Goal: Information Seeking & Learning: Learn about a topic

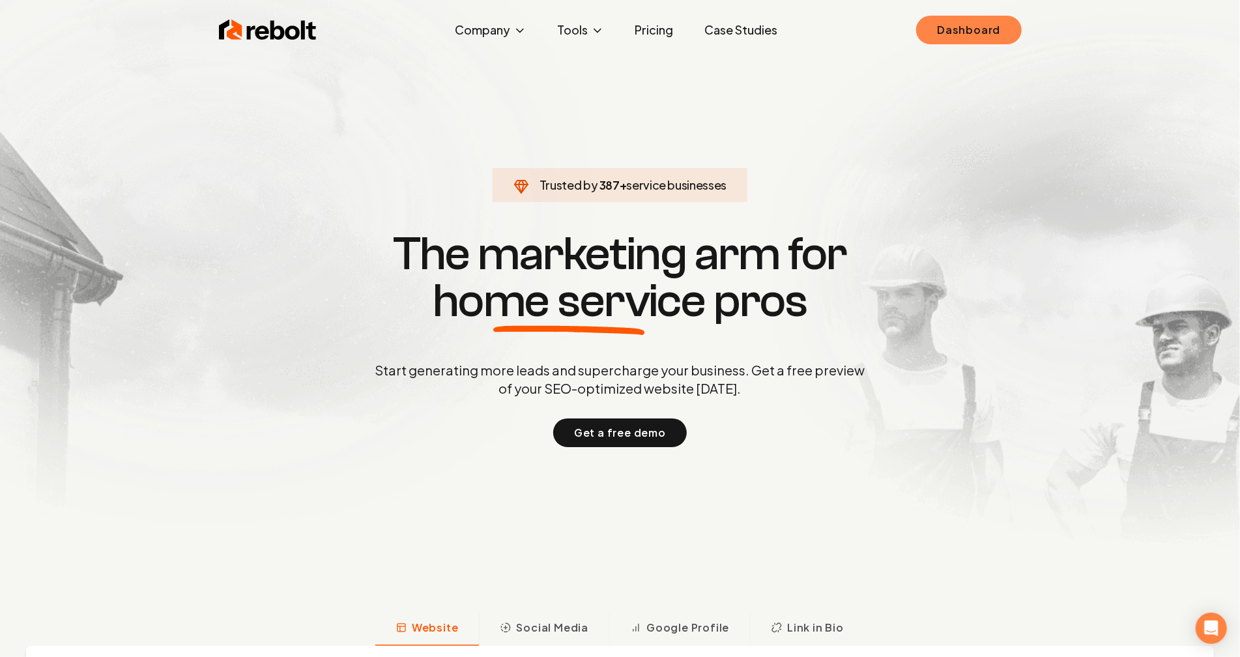
click at [962, 27] on link "Dashboard" at bounding box center [968, 30] width 105 height 29
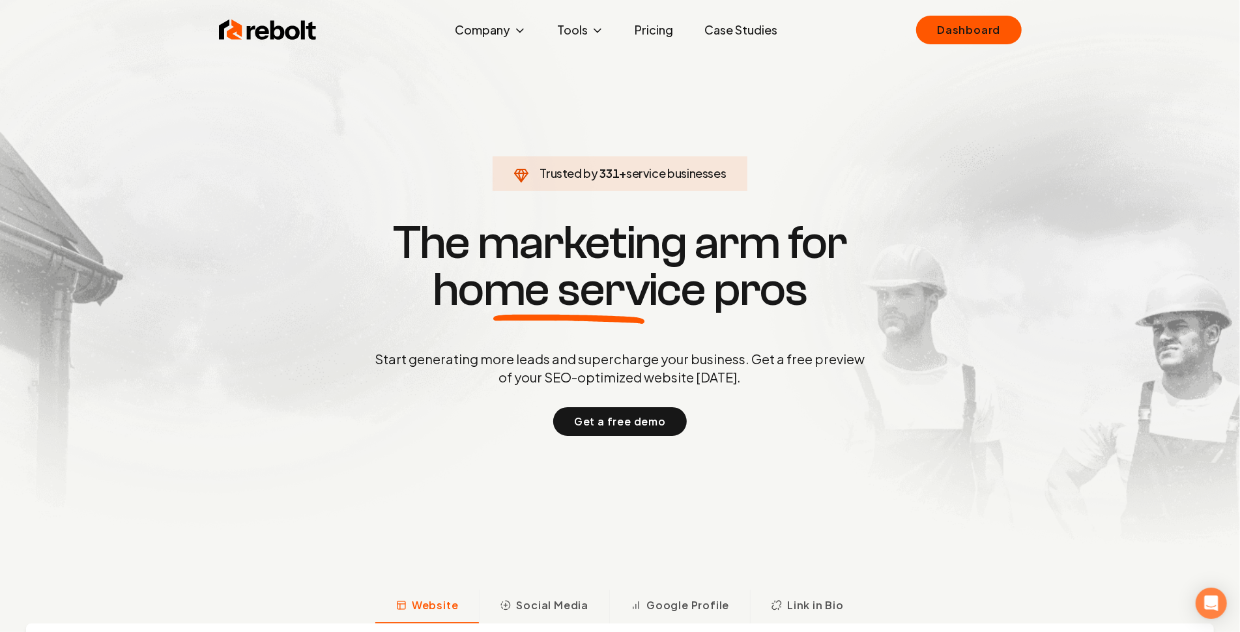
click at [729, 33] on link "Case Studies" at bounding box center [742, 30] width 94 height 26
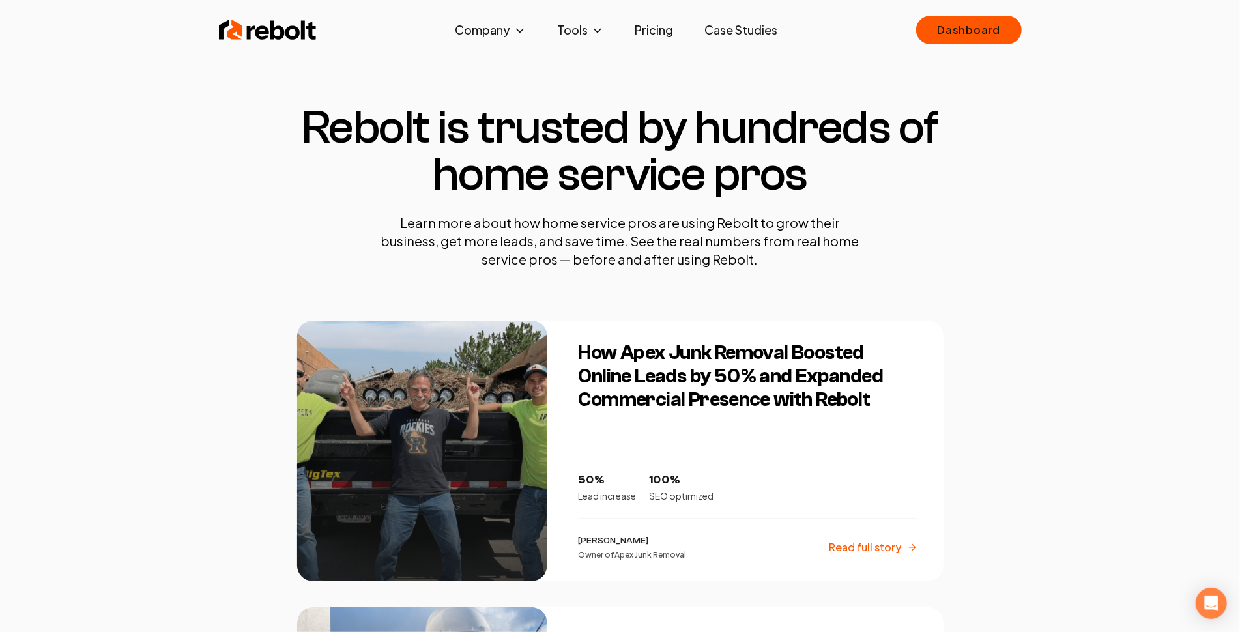
click at [659, 376] on h3 "How Apex Junk Removal Boosted Online Leads by 50% and Expanded Commercial Prese…" at bounding box center [748, 376] width 339 height 70
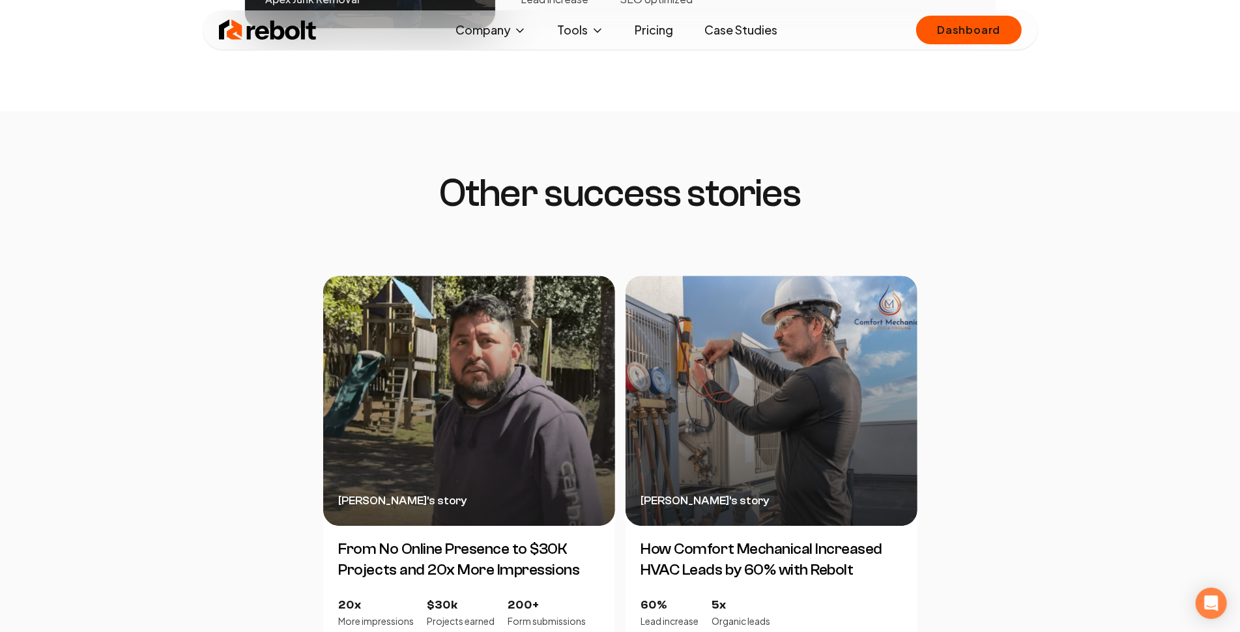
scroll to position [2712, 0]
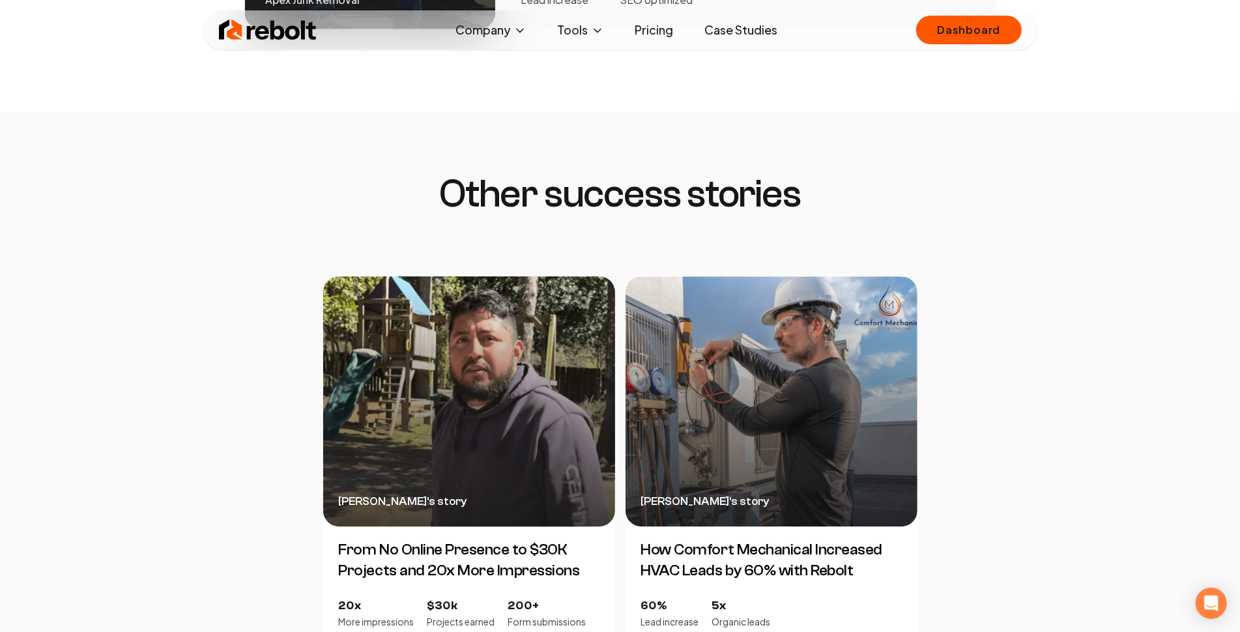
click at [484, 414] on div "Ricardo Ruiz 's story" at bounding box center [469, 401] width 292 height 250
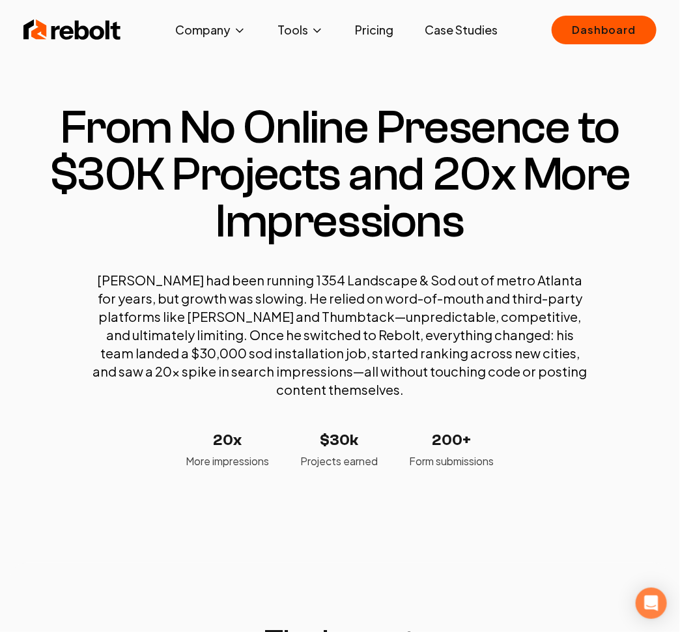
click at [61, 115] on h1 "From No Online Presence to $30K Projects and 20x More Impressions" at bounding box center [340, 174] width 646 height 141
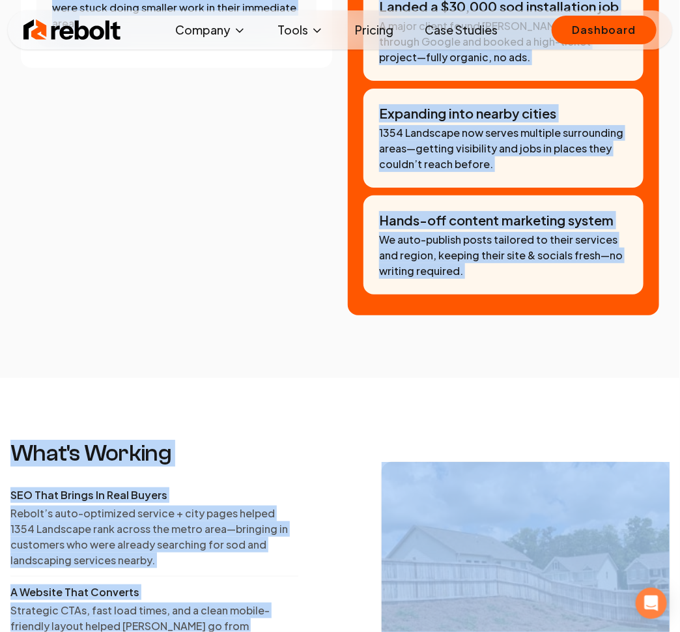
scroll to position [1847, 0]
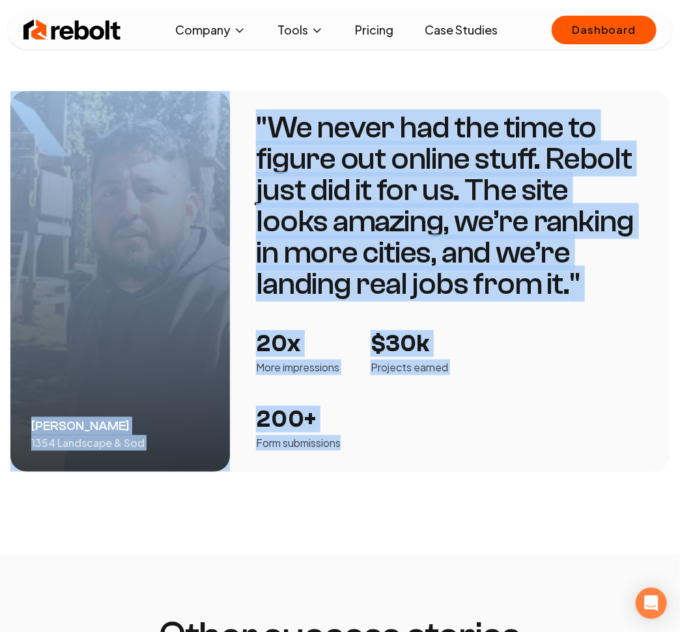
drag, startPoint x: 63, startPoint y: 118, endPoint x: 403, endPoint y: 416, distance: 452.0
copy div "From No Online Presence to $30K Projects and 20x More Impressions Ricardo had b…"
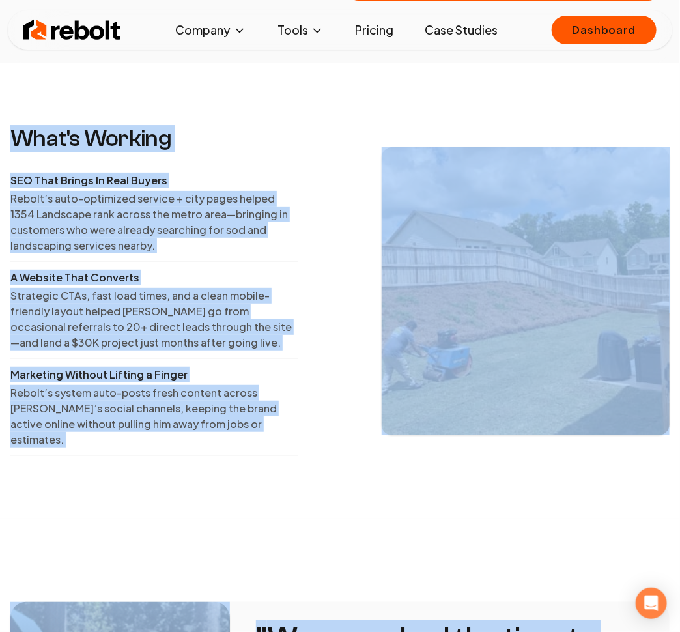
scroll to position [1328, 0]
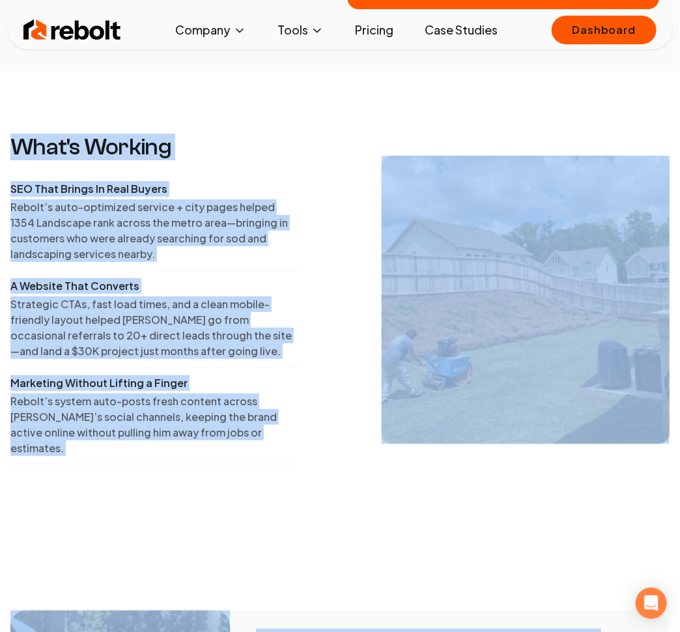
click at [286, 463] on section "What's Working SEO That Brings In Real Buyers Rebolt’s auto-optimized service +…" at bounding box center [340, 299] width 680 height 455
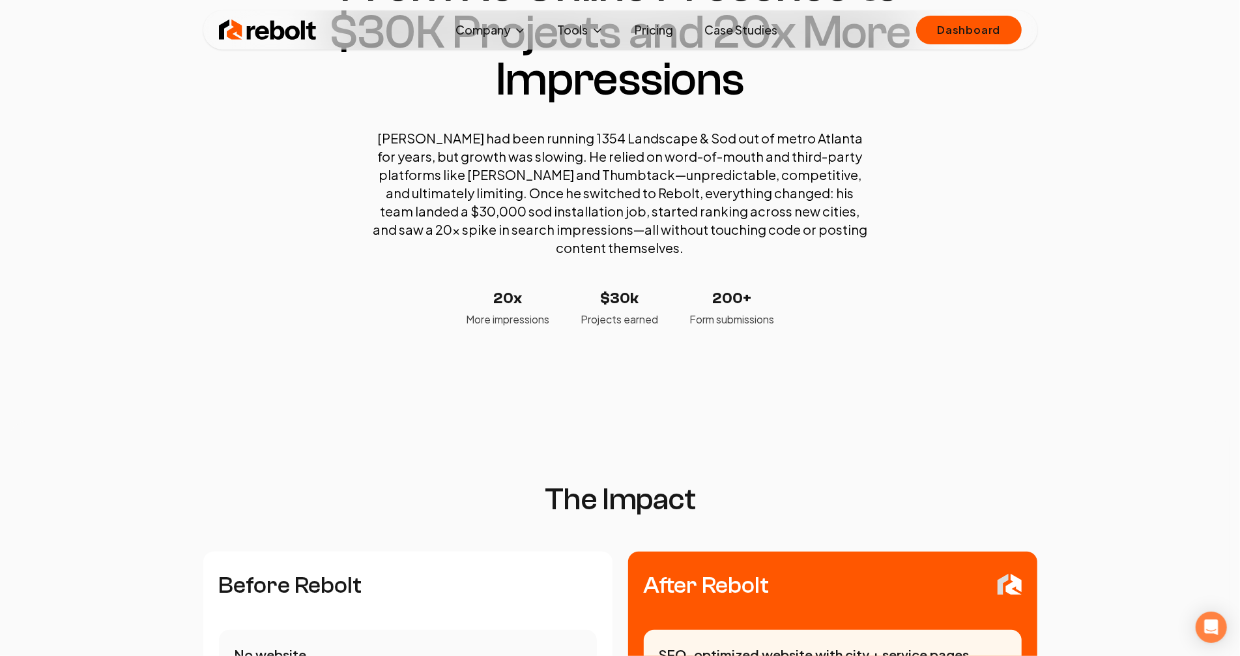
scroll to position [0, 0]
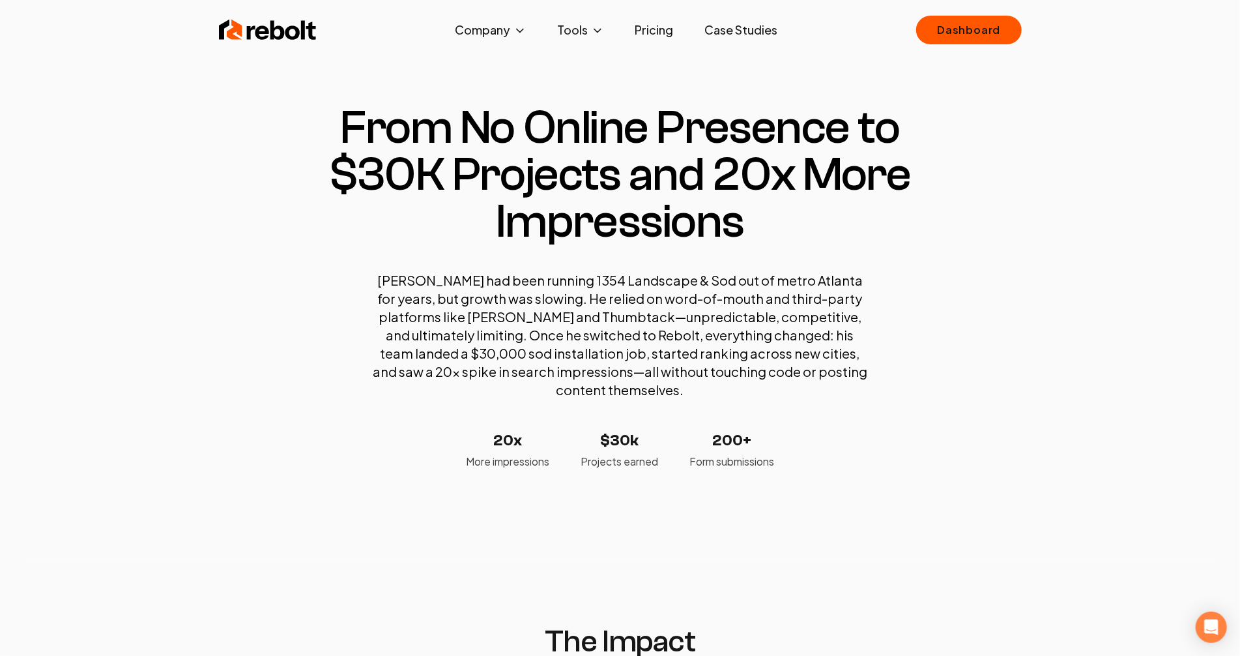
click at [267, 44] on div "Rebolt Company About Blog Jobs Tools Google Review QR Code Generator Google Bus…" at bounding box center [620, 29] width 834 height 39
click at [261, 38] on img at bounding box center [268, 30] width 98 height 26
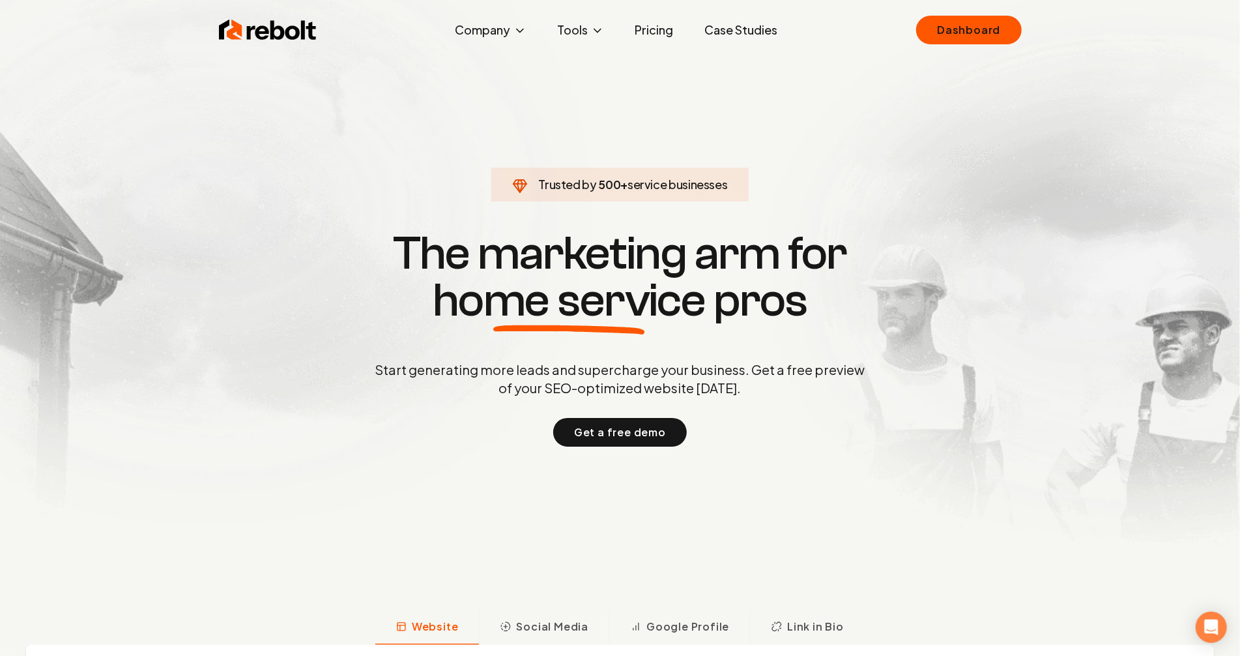
click at [715, 29] on link "Case Studies" at bounding box center [742, 30] width 94 height 26
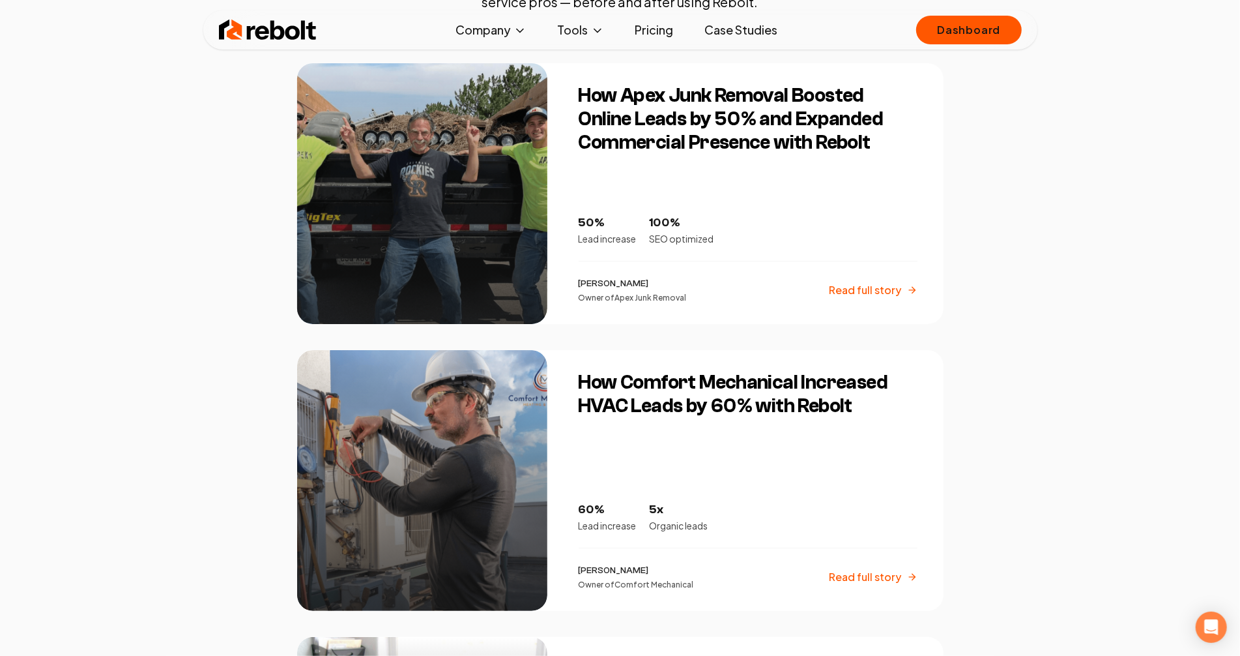
scroll to position [222, 0]
